Goal: Check status: Check status

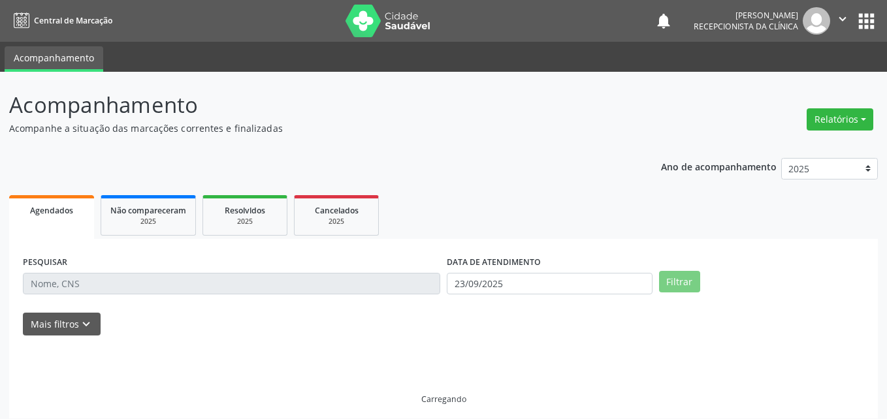
select select "8"
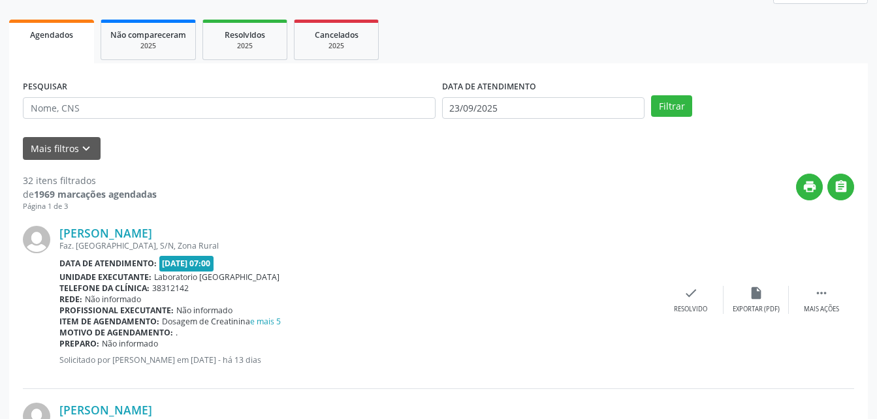
scroll to position [153, 0]
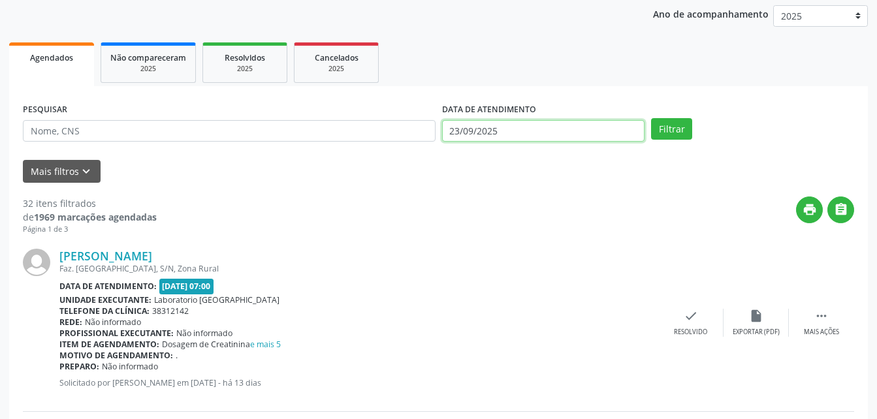
click at [511, 127] on input "23/09/2025" at bounding box center [543, 131] width 203 height 22
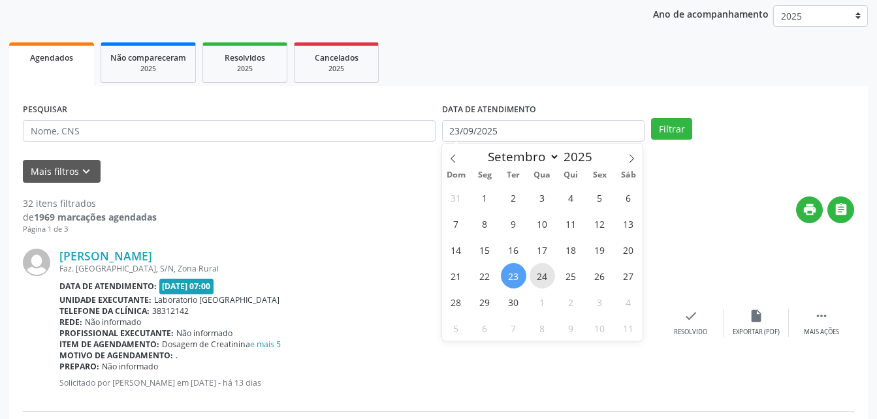
click at [539, 279] on span "24" at bounding box center [541, 275] width 25 height 25
type input "[DATE]"
click at [536, 275] on span "24" at bounding box center [541, 275] width 25 height 25
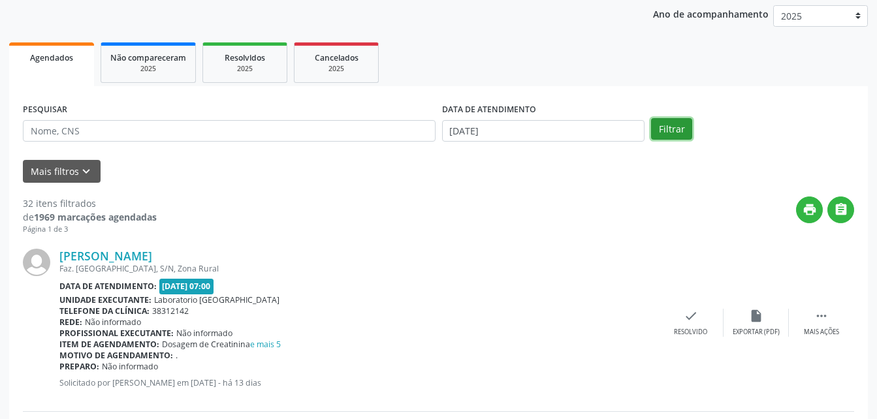
click at [662, 131] on button "Filtrar" at bounding box center [671, 129] width 41 height 22
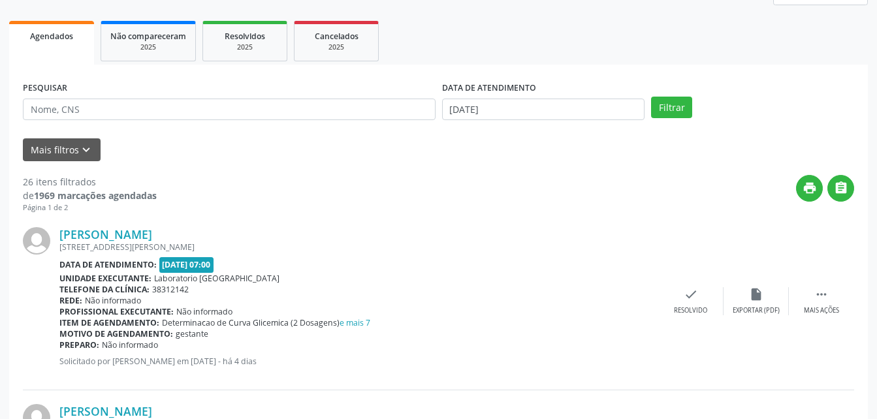
scroll to position [283, 0]
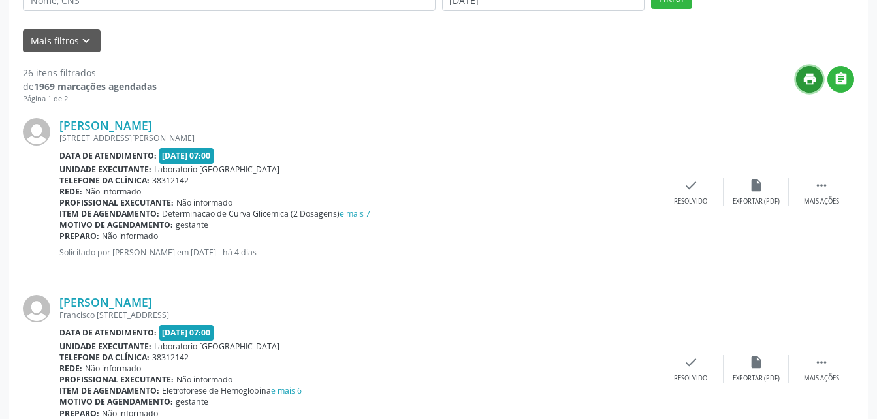
click at [815, 81] on icon "print" at bounding box center [809, 79] width 14 height 14
click at [835, 78] on icon "" at bounding box center [841, 79] width 14 height 14
click at [458, 131] on div "[PERSON_NAME]" at bounding box center [358, 125] width 599 height 14
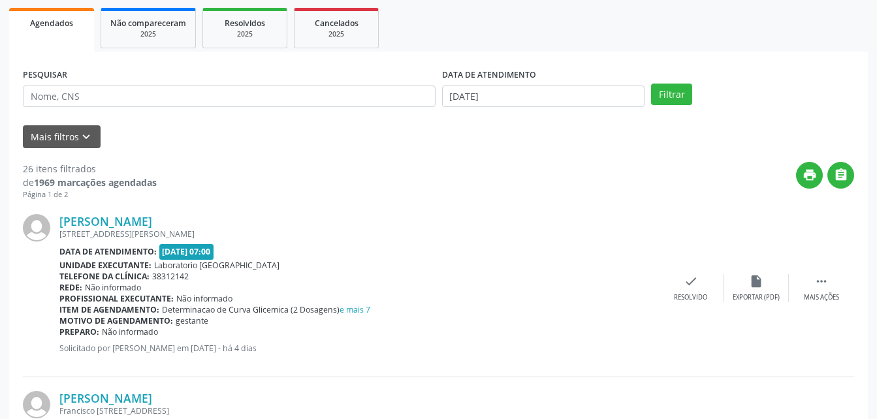
scroll to position [22, 0]
